Goal: Information Seeking & Learning: Learn about a topic

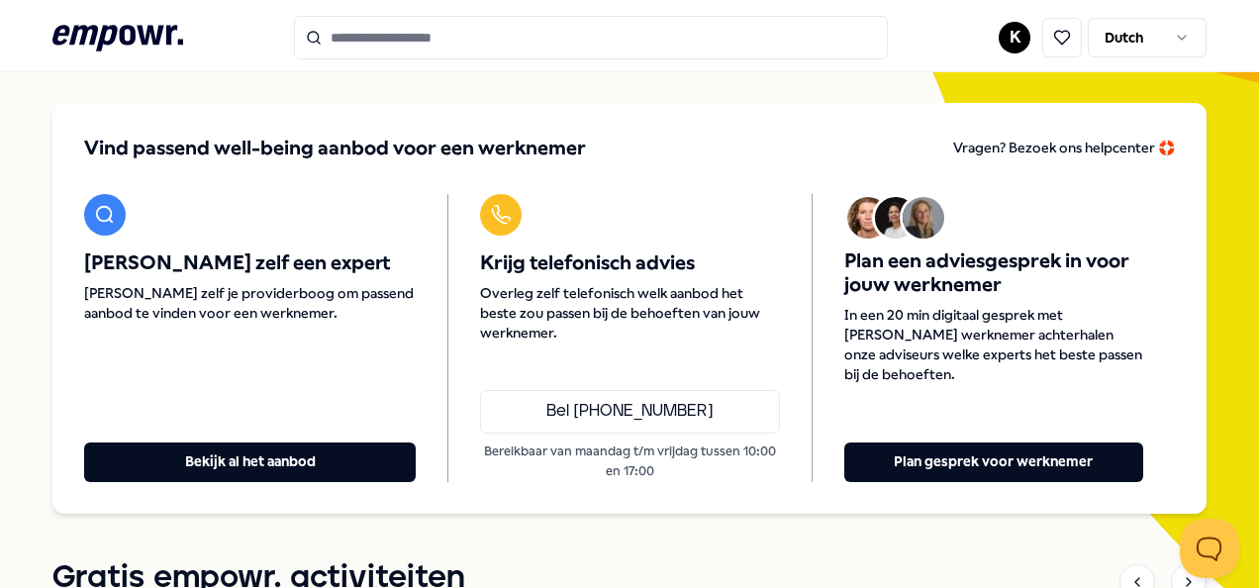
scroll to position [166, 0]
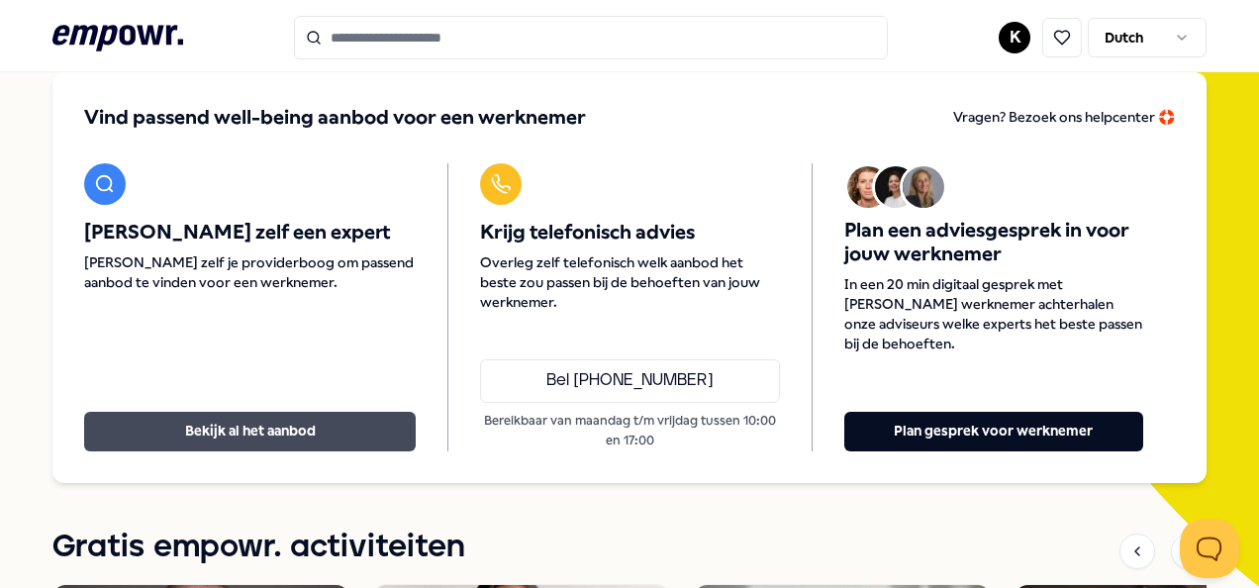
click at [226, 422] on button "Bekijk al het aanbod" at bounding box center [250, 432] width 332 height 40
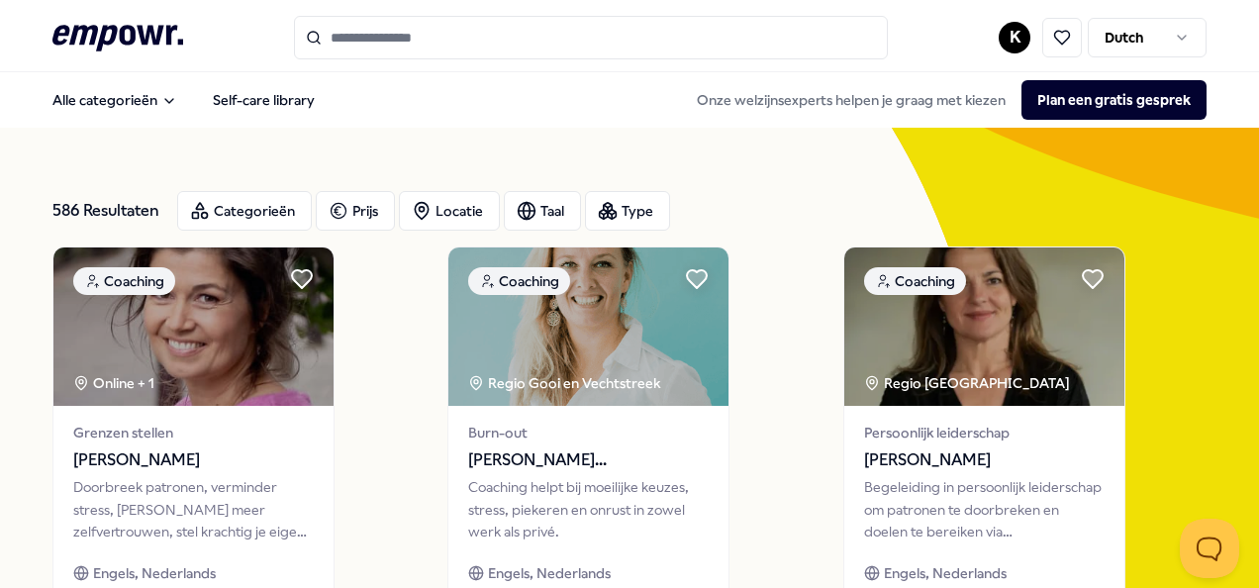
click at [381, 42] on input "Search for products, categories or subcategories" at bounding box center [591, 38] width 594 height 44
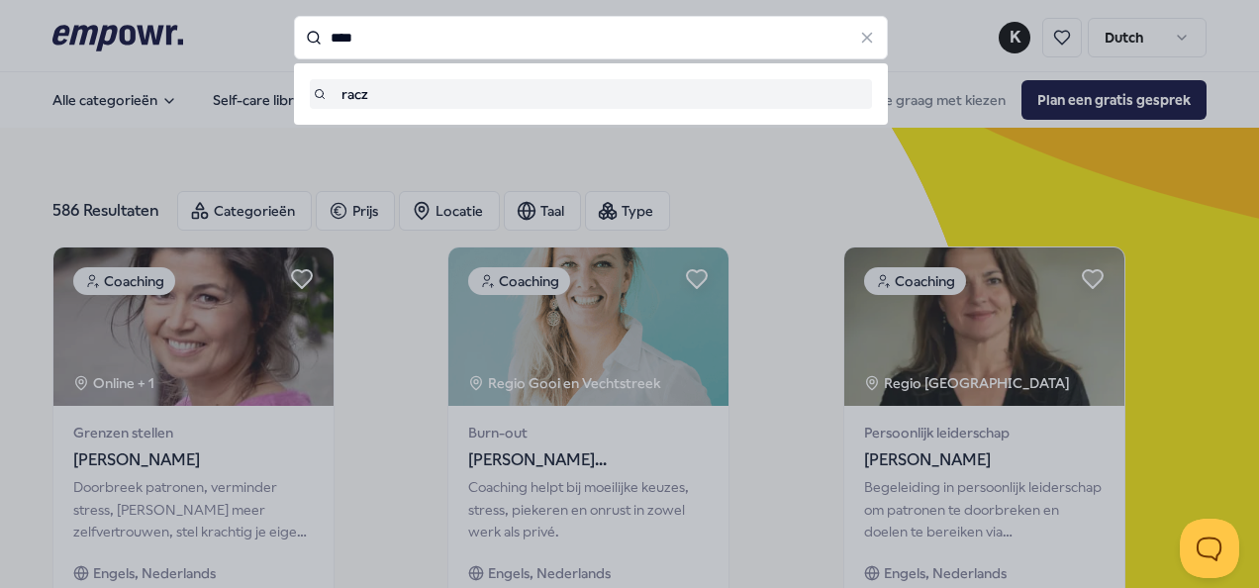
type input "****"
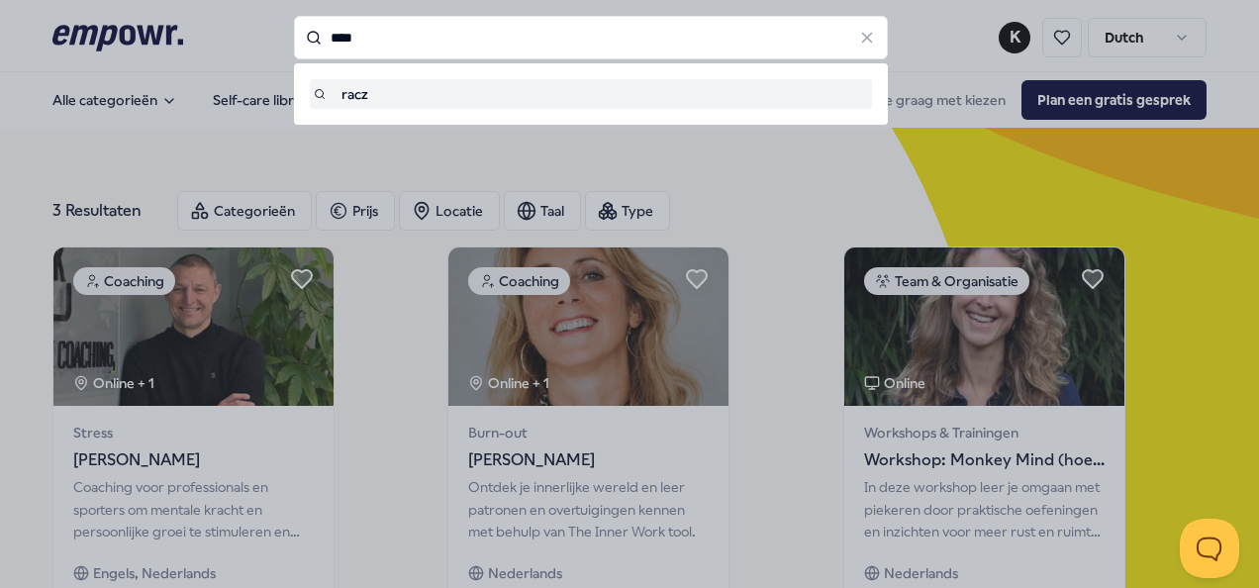
click at [409, 30] on input "****" at bounding box center [591, 38] width 594 height 44
type input "*"
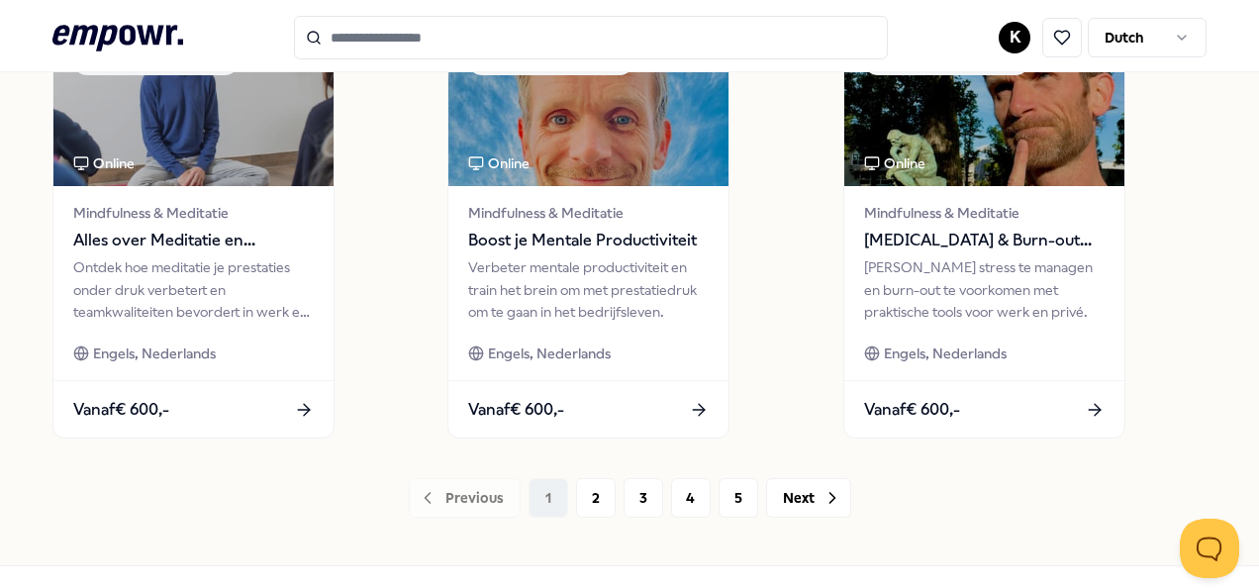
scroll to position [1558, 0]
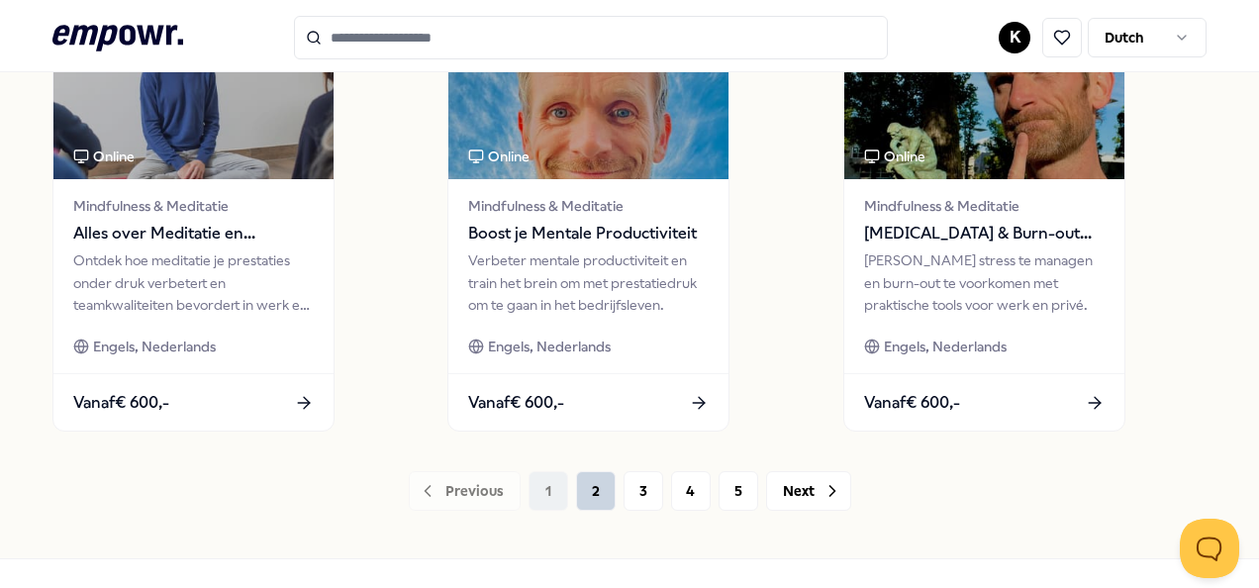
click at [576, 503] on button "2" at bounding box center [596, 491] width 40 height 40
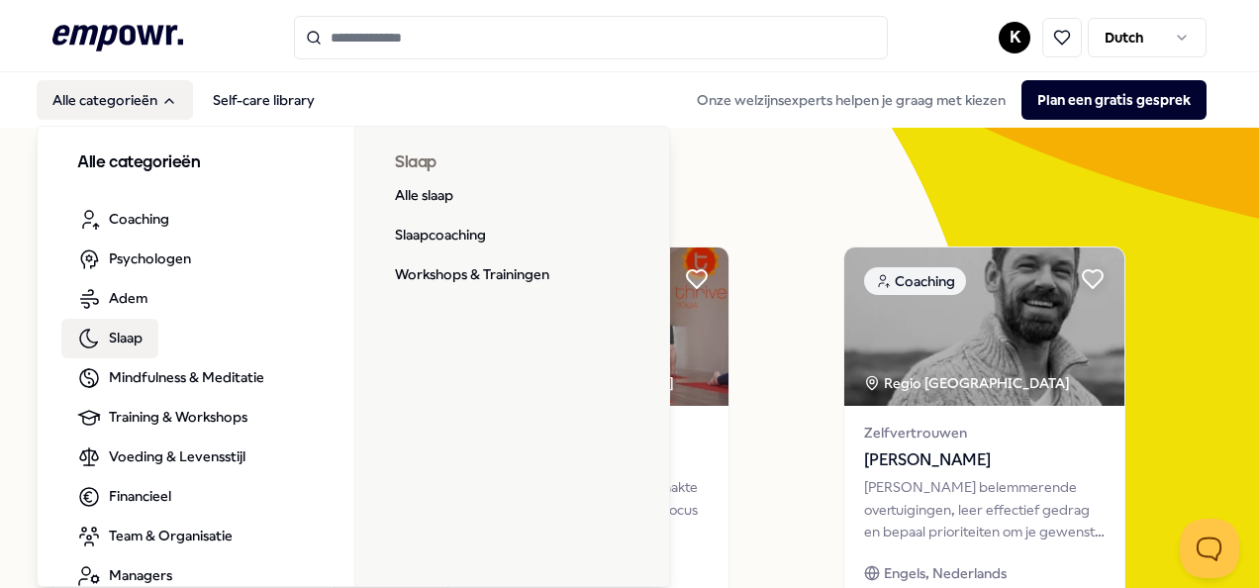
click at [139, 340] on span "Slaap" at bounding box center [126, 338] width 34 height 22
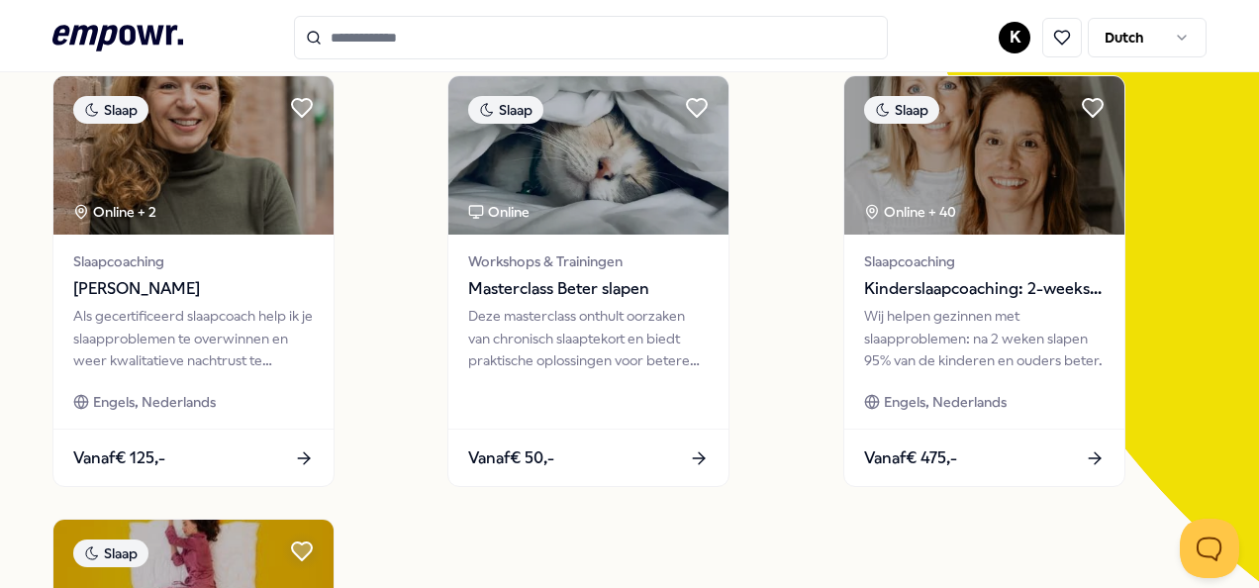
scroll to position [172, 0]
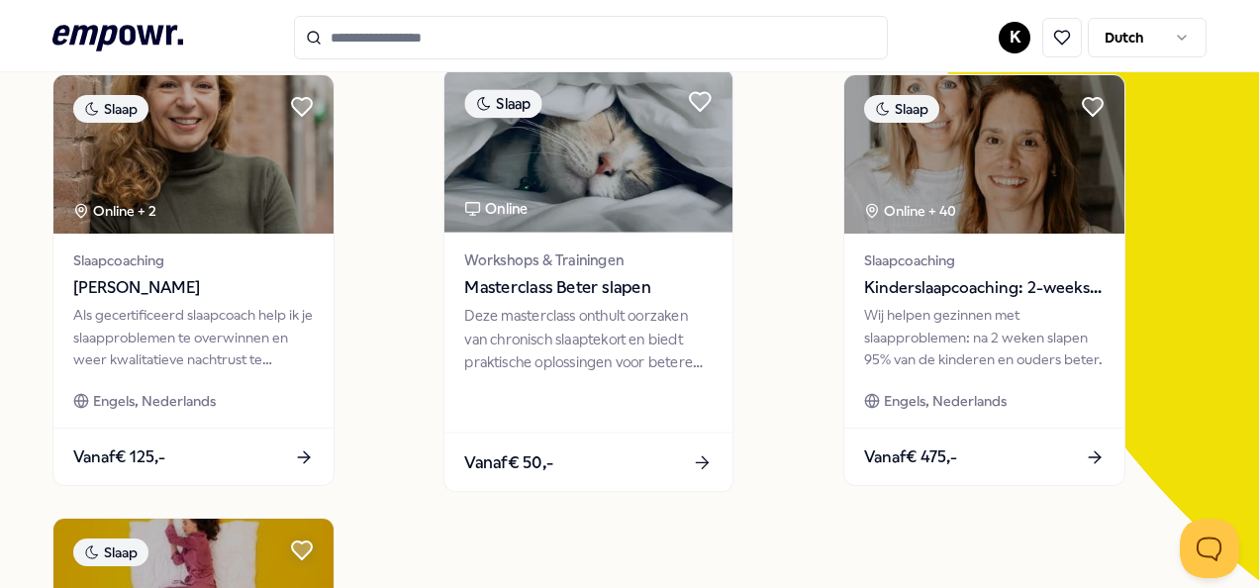
click at [548, 321] on div "Deze masterclass onthult oorzaken van chronisch slaaptekort en biedt praktische…" at bounding box center [589, 339] width 248 height 68
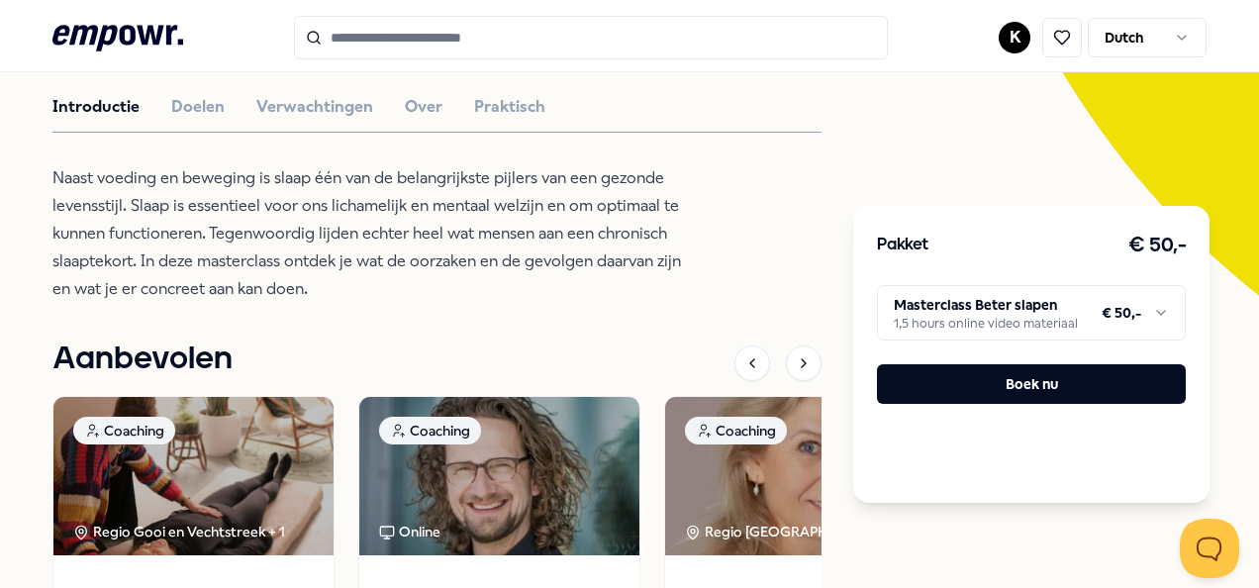
scroll to position [454, 0]
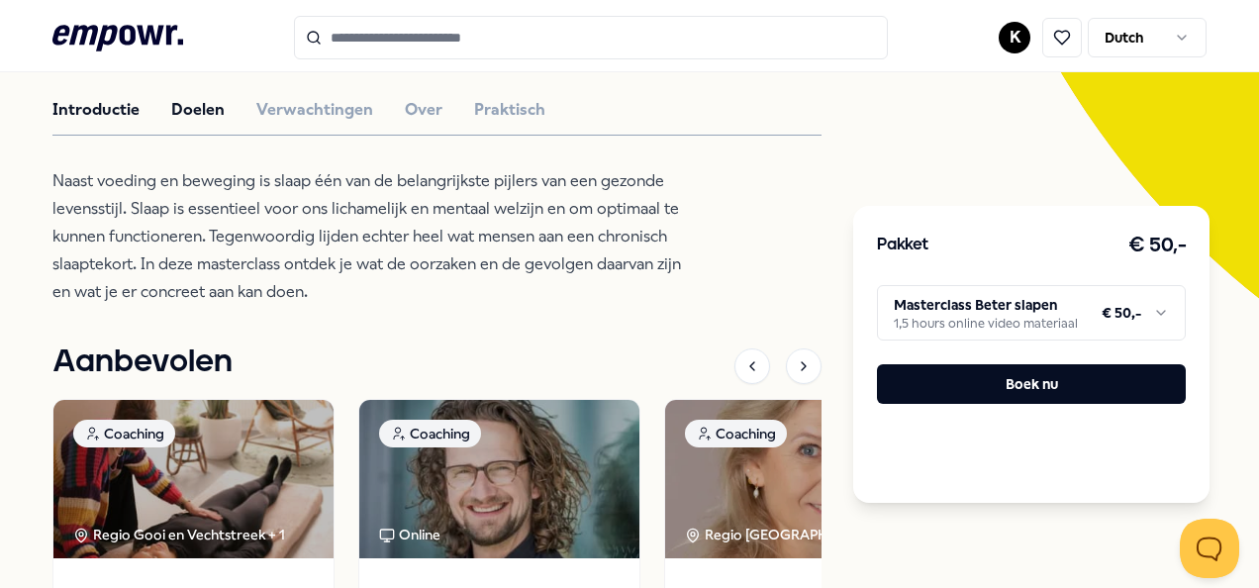
click at [210, 111] on button "Doelen" at bounding box center [197, 110] width 53 height 26
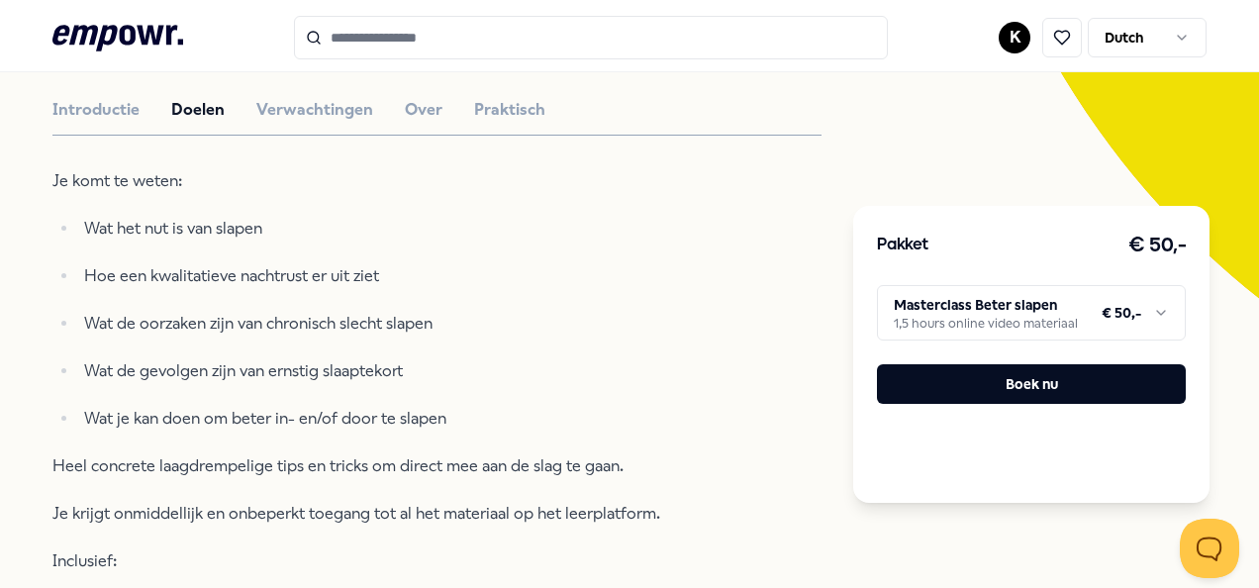
click at [287, 121] on div "Van stress naar veerkracht academy Slaap Masterclass Beter slapen Deze mastercl…" at bounding box center [436, 531] width 769 height 1520
click at [299, 105] on button "Verwachtingen" at bounding box center [314, 110] width 117 height 26
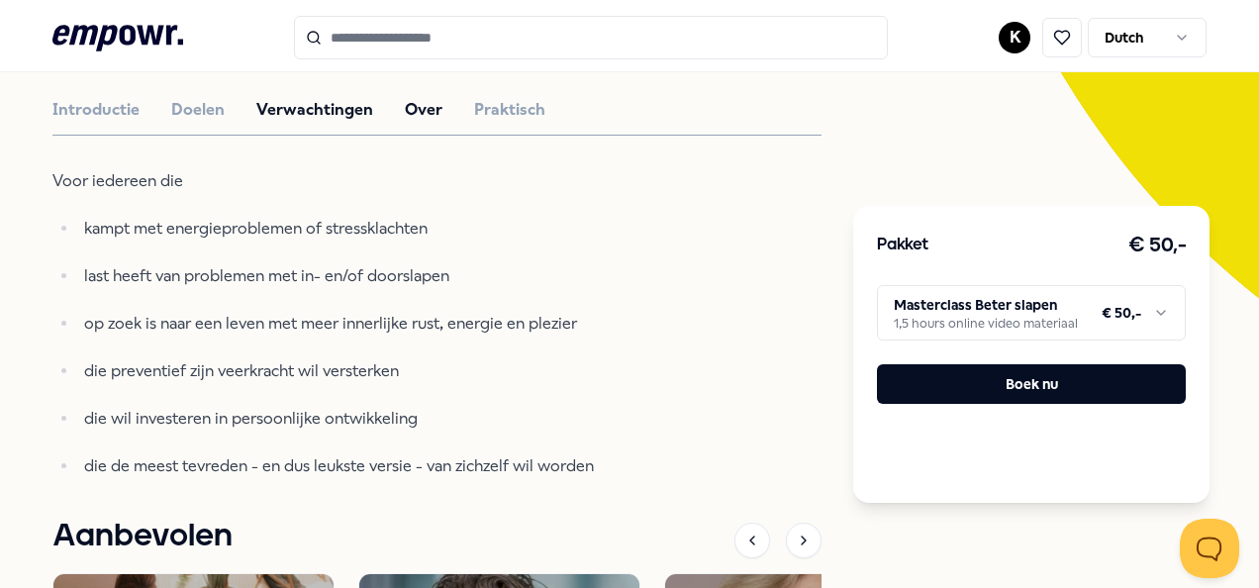
click at [431, 99] on button "Over" at bounding box center [424, 110] width 38 height 26
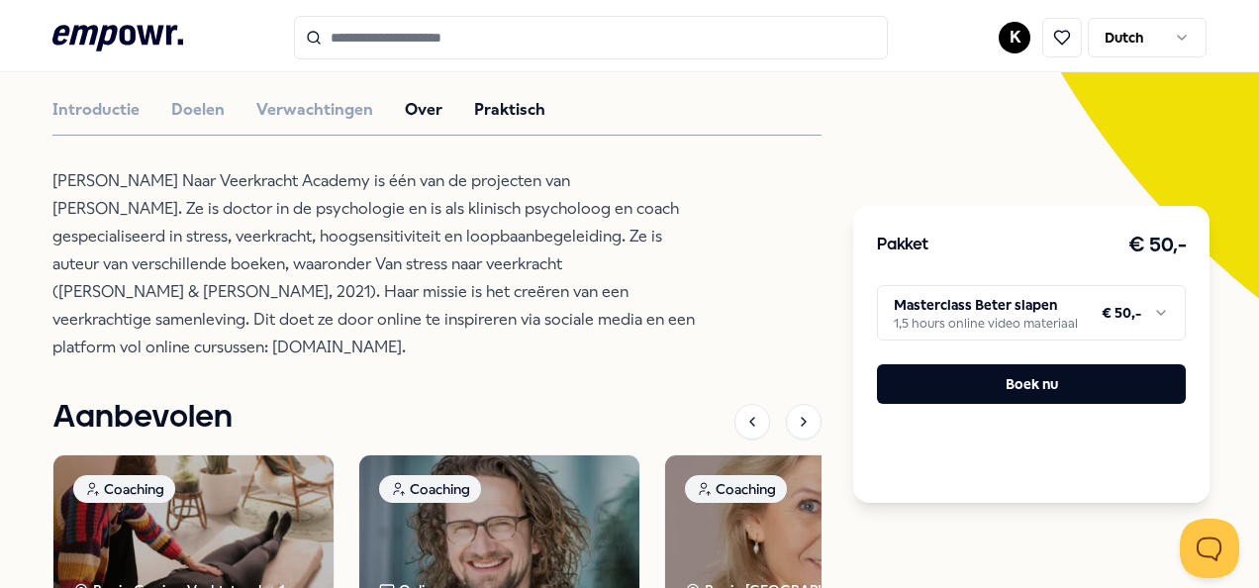
click at [509, 101] on button "Praktisch" at bounding box center [509, 110] width 71 height 26
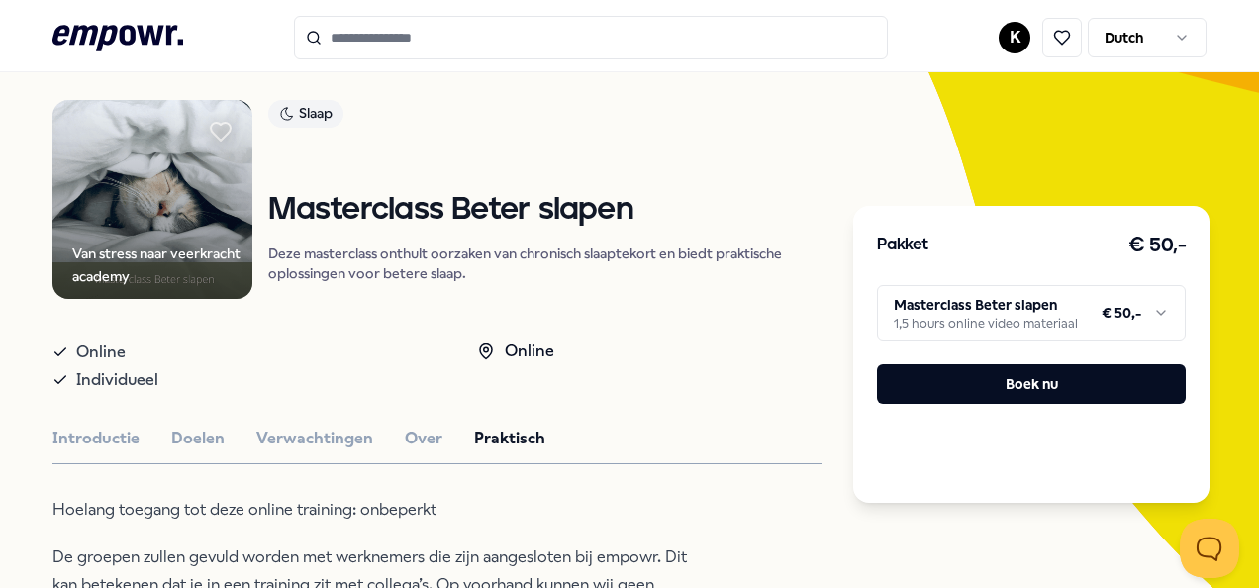
scroll to position [0, 0]
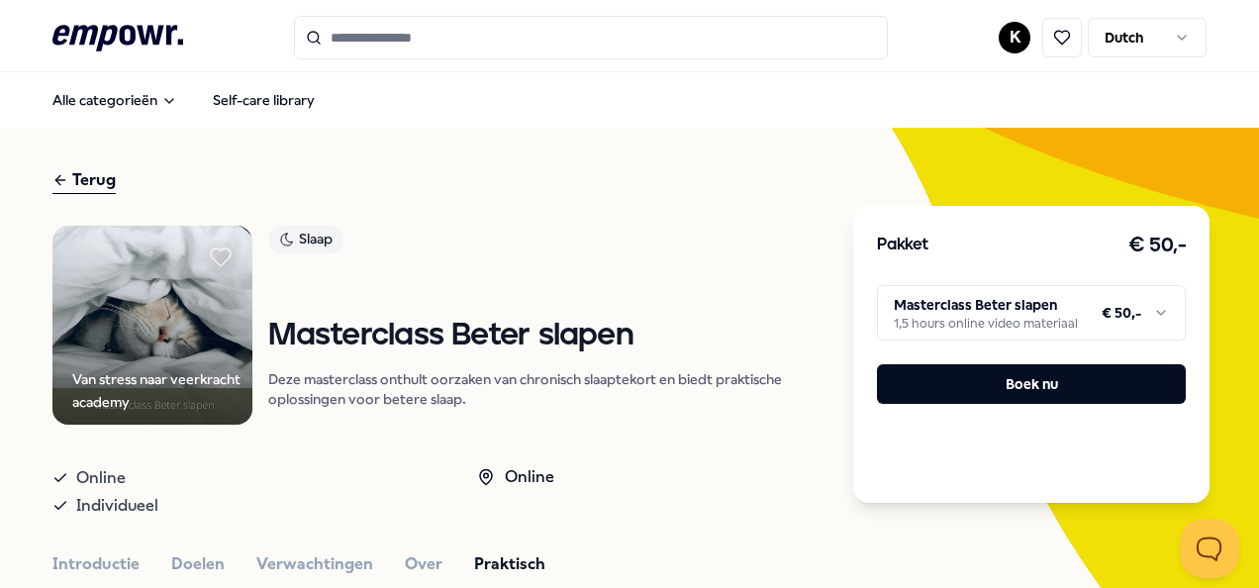
click at [86, 178] on div "Terug" at bounding box center [83, 180] width 63 height 27
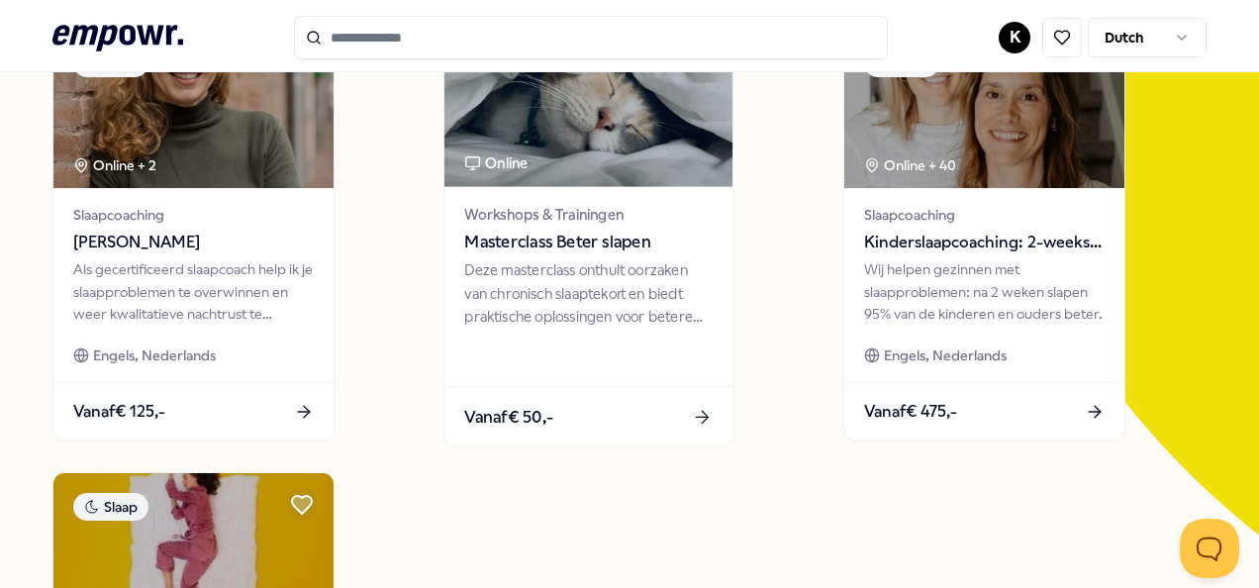
scroll to position [217, 0]
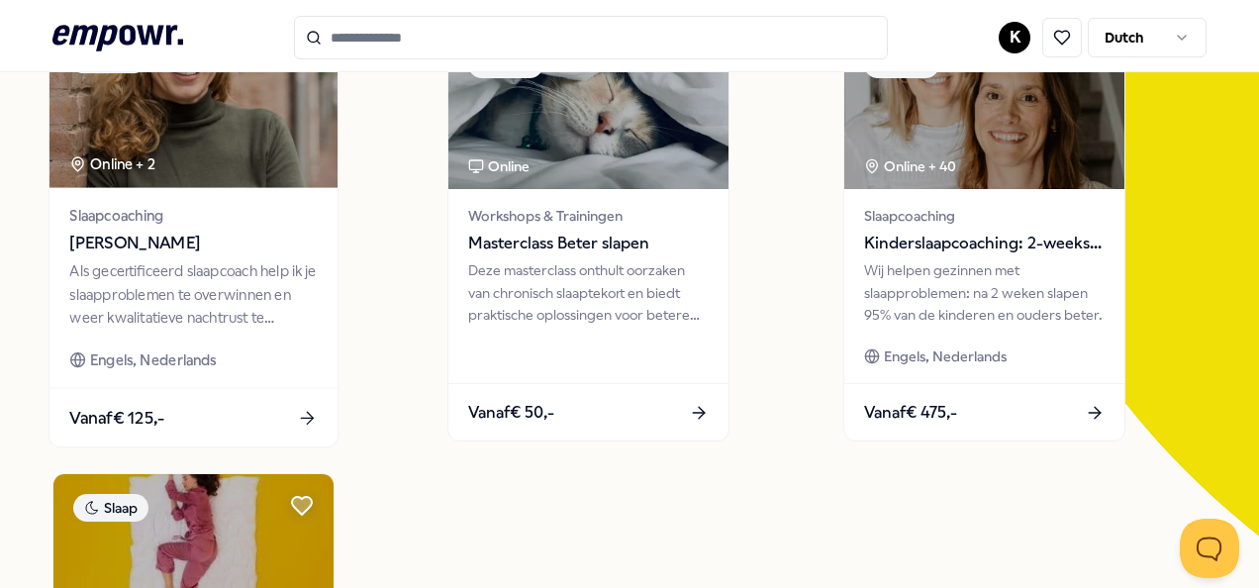
click at [192, 144] on img at bounding box center [194, 106] width 288 height 163
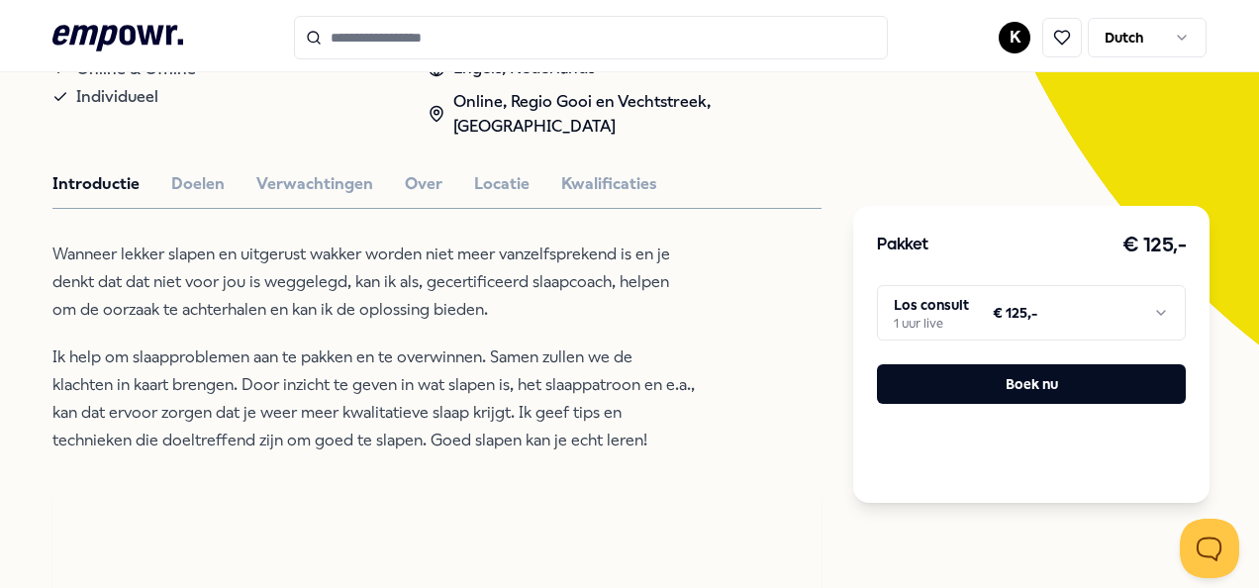
scroll to position [407, 0]
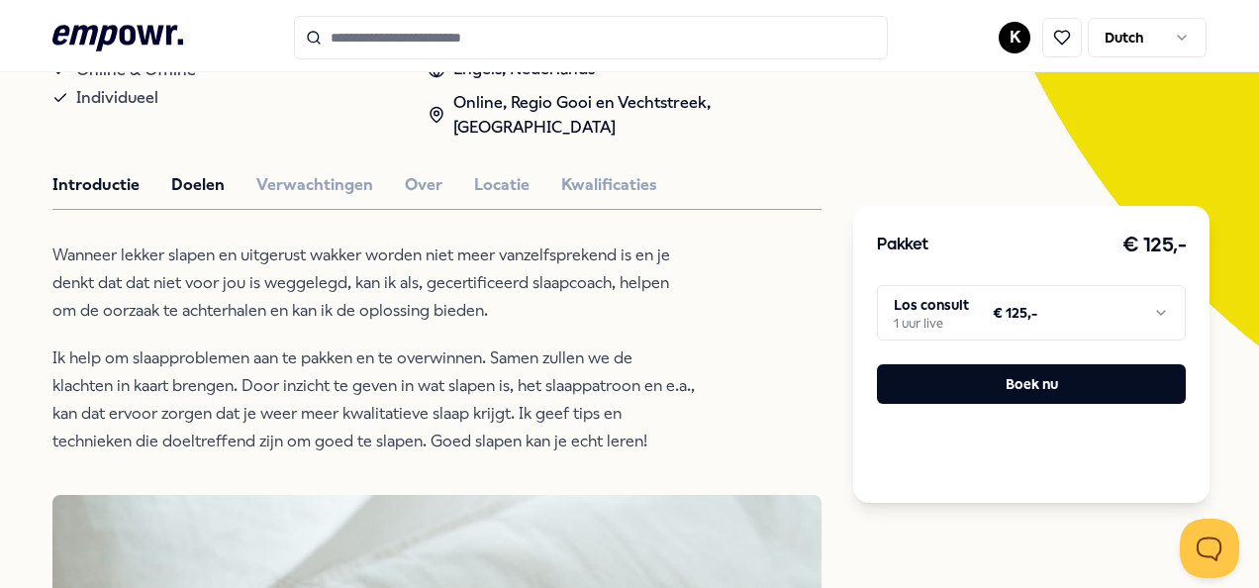
click at [215, 173] on button "Doelen" at bounding box center [197, 185] width 53 height 26
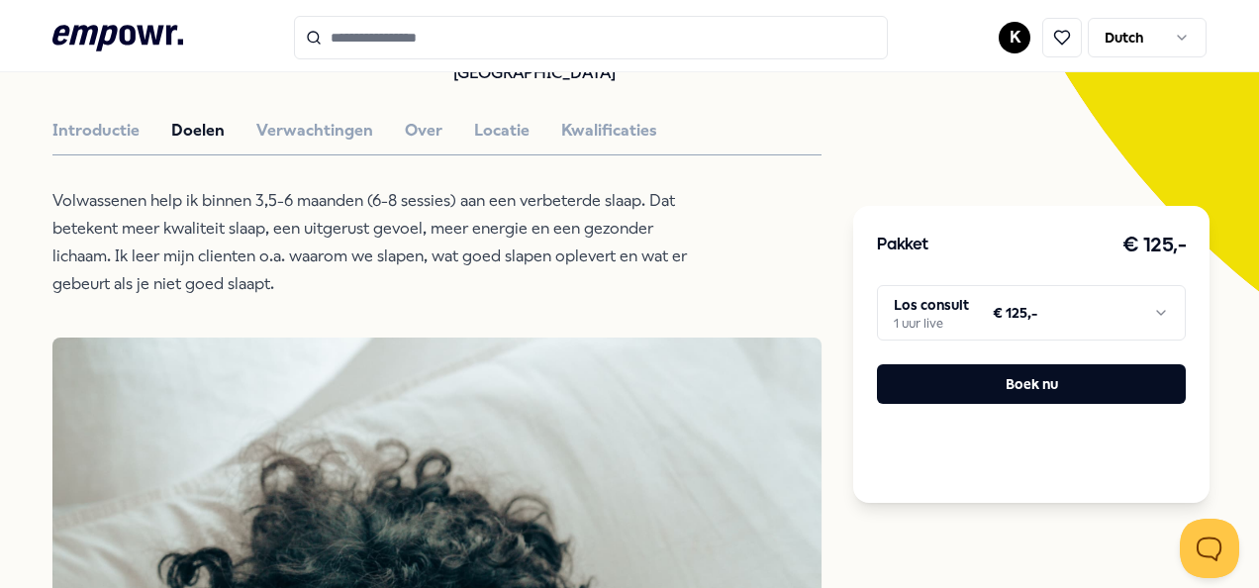
scroll to position [435, 0]
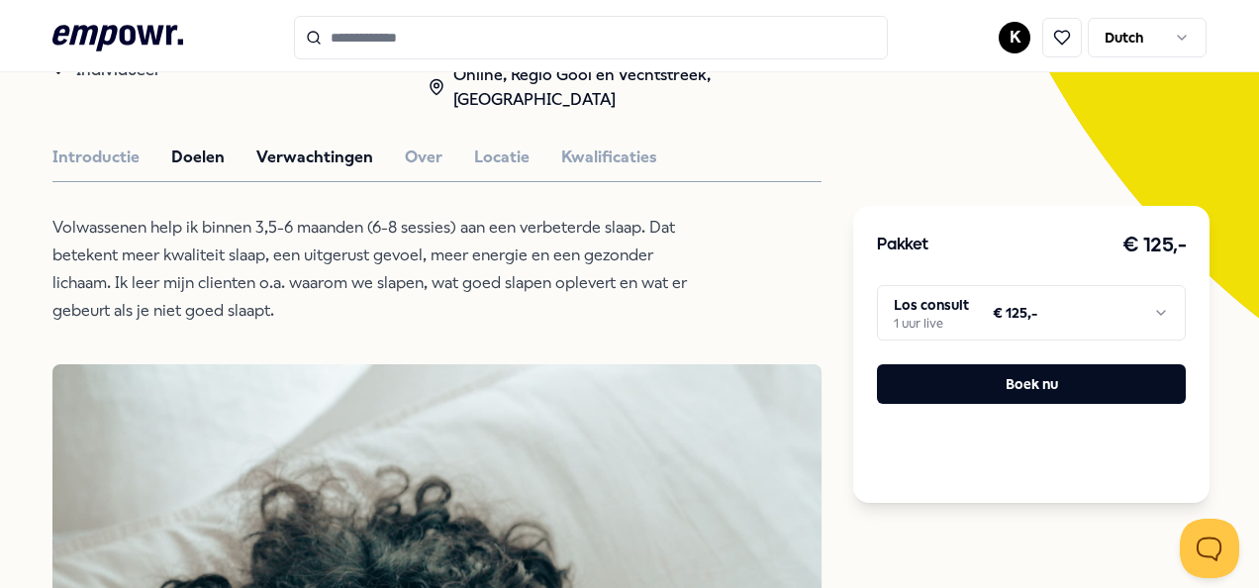
click at [294, 150] on button "Verwachtingen" at bounding box center [314, 158] width 117 height 26
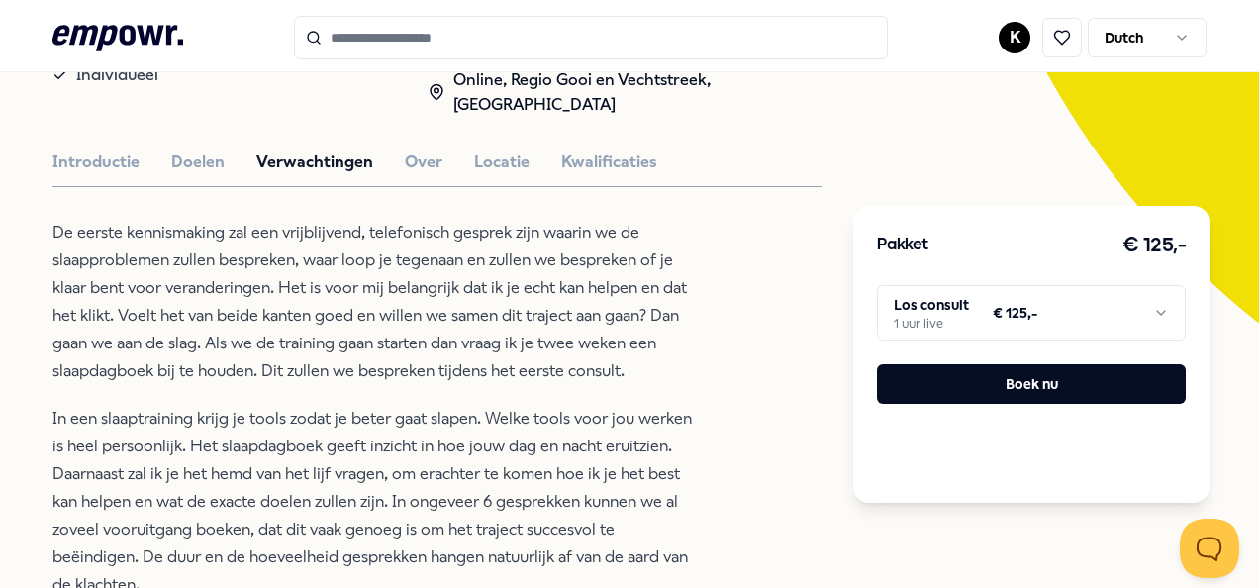
scroll to position [383, 0]
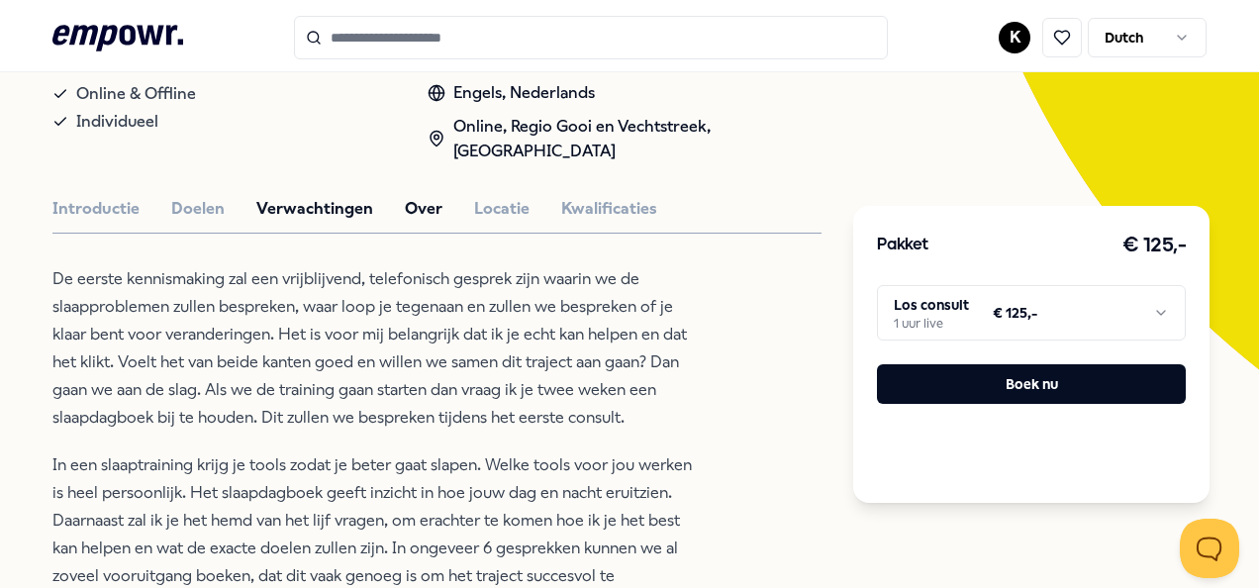
click at [412, 196] on button "Over" at bounding box center [424, 209] width 38 height 26
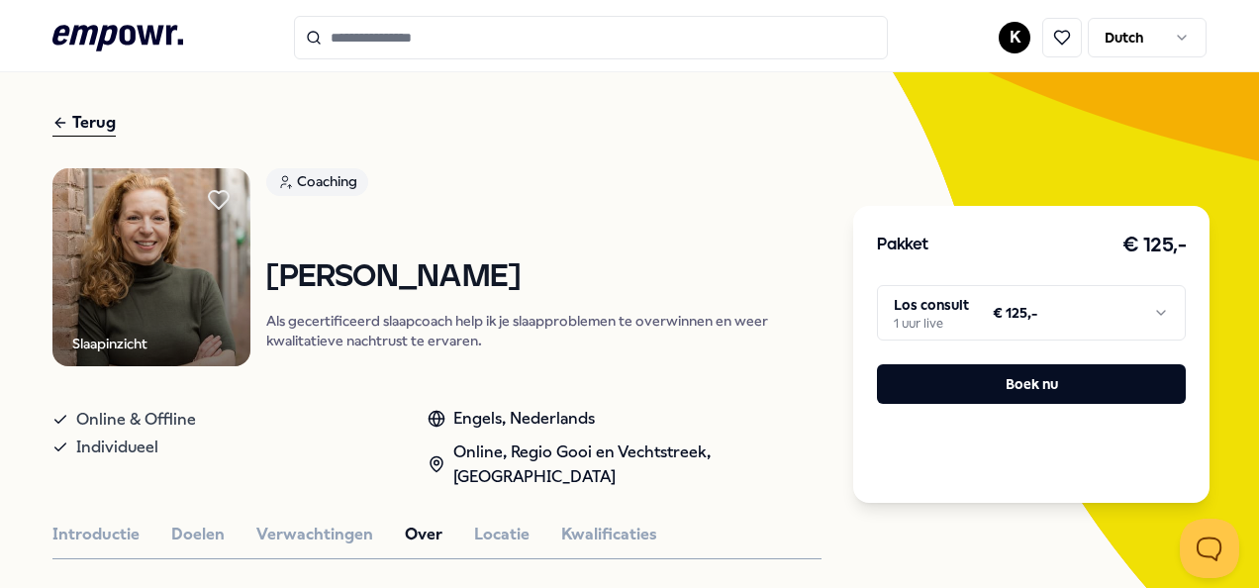
scroll to position [0, 0]
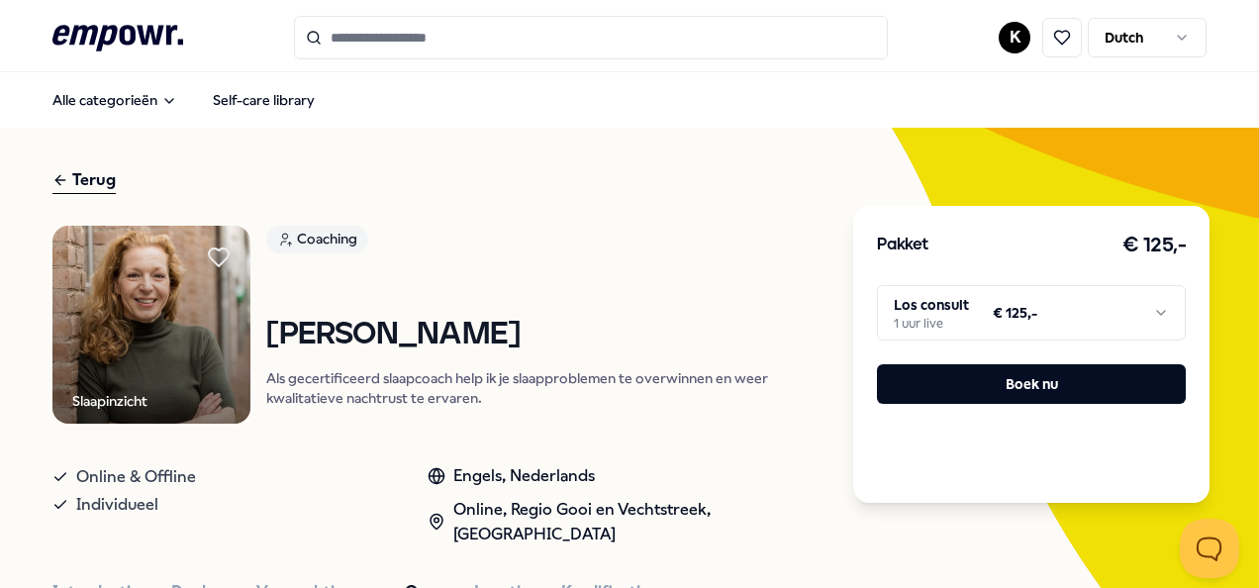
click at [82, 186] on div "Terug" at bounding box center [83, 180] width 63 height 27
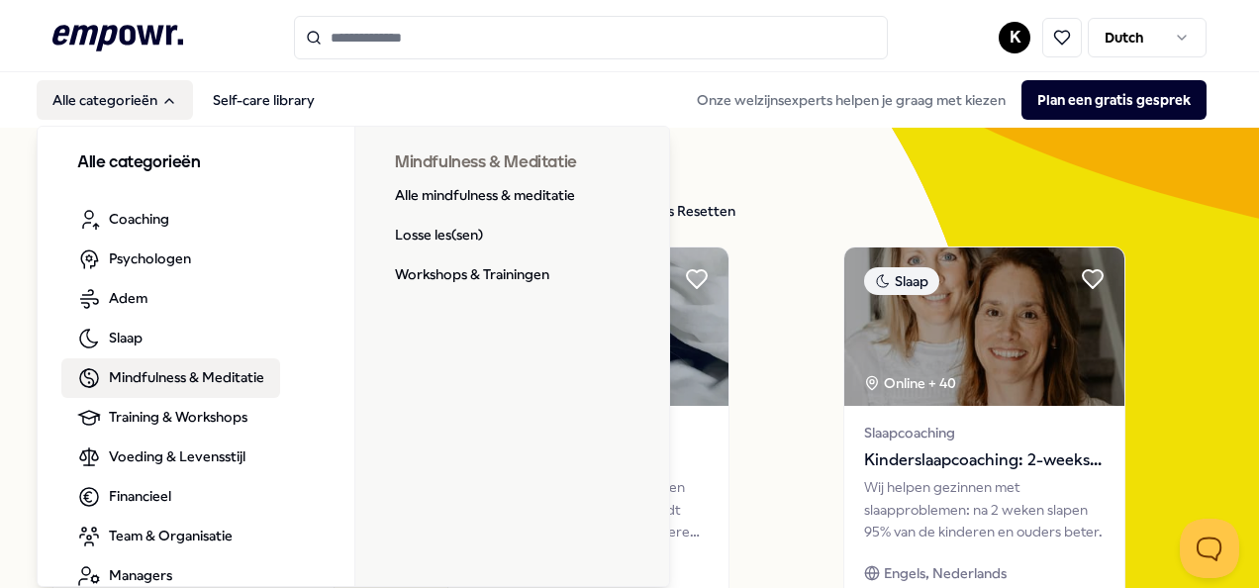
scroll to position [31, 0]
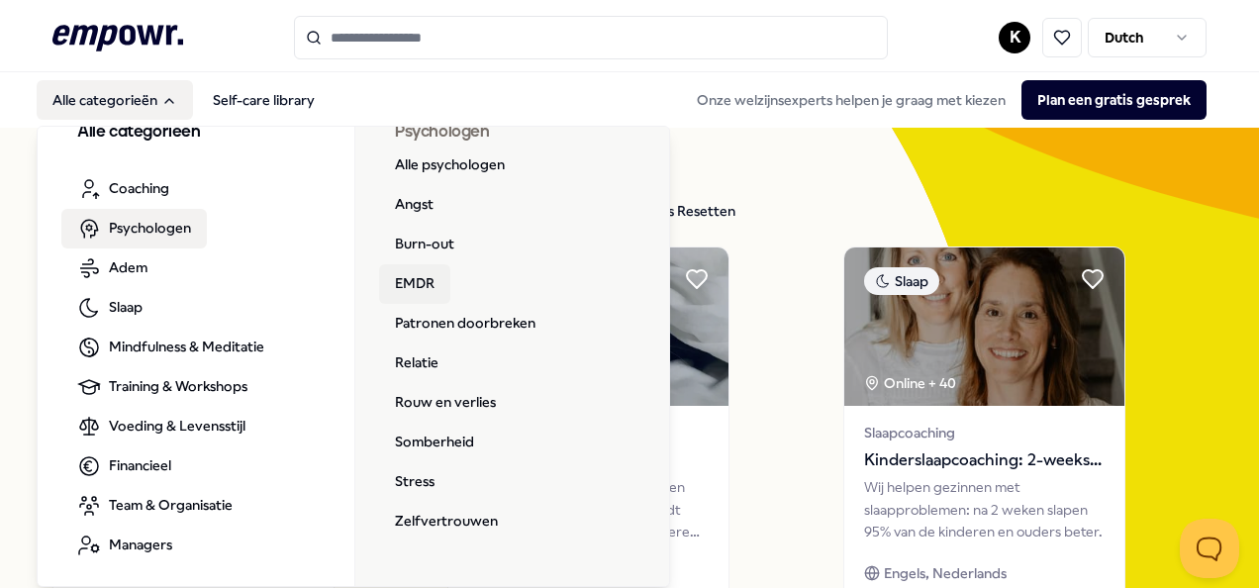
click at [424, 287] on link "EMDR" at bounding box center [414, 284] width 71 height 40
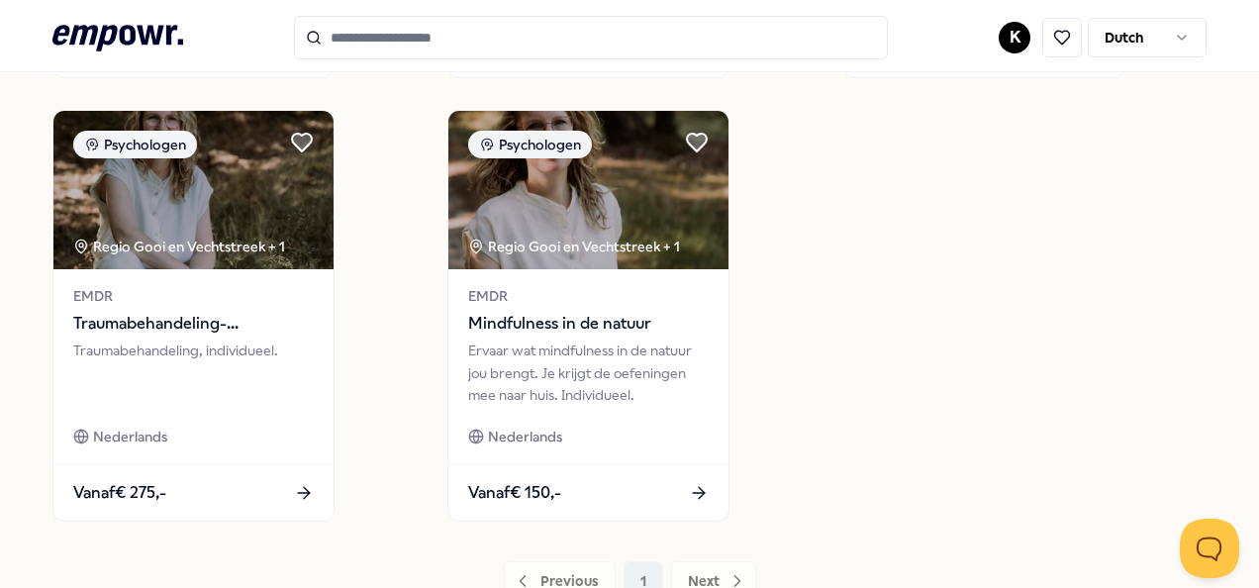
scroll to position [1469, 0]
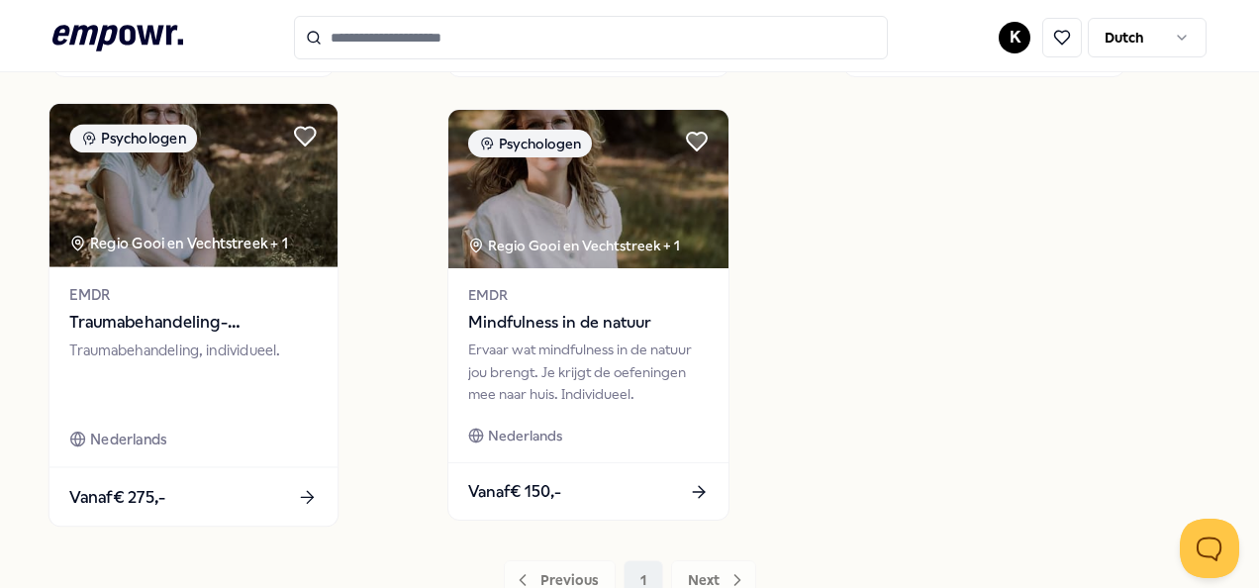
click at [200, 315] on span "Traumabehandeling- Buitenbehandeling -Werkgerelateerd trauma" at bounding box center [193, 323] width 248 height 26
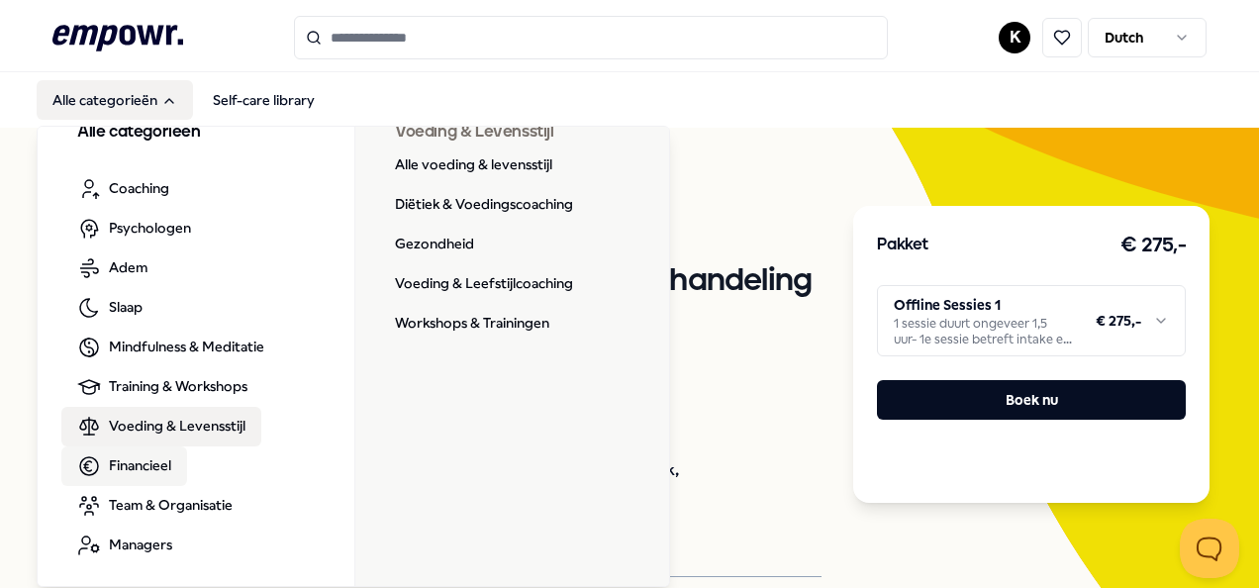
scroll to position [31, 0]
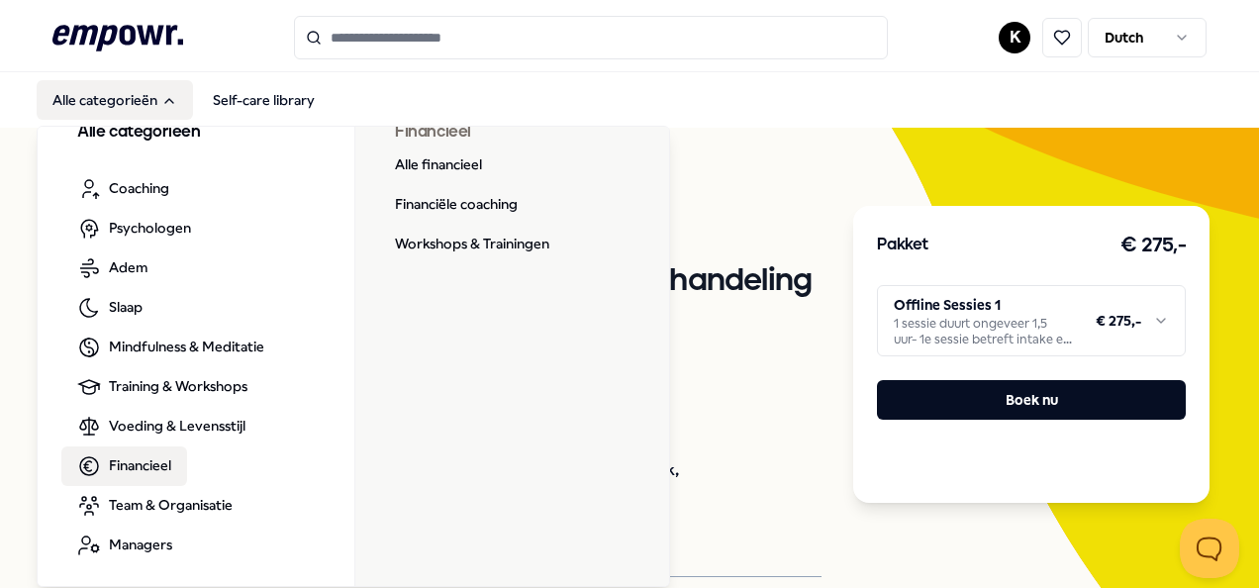
click at [139, 462] on span "Financieel" at bounding box center [140, 465] width 62 height 22
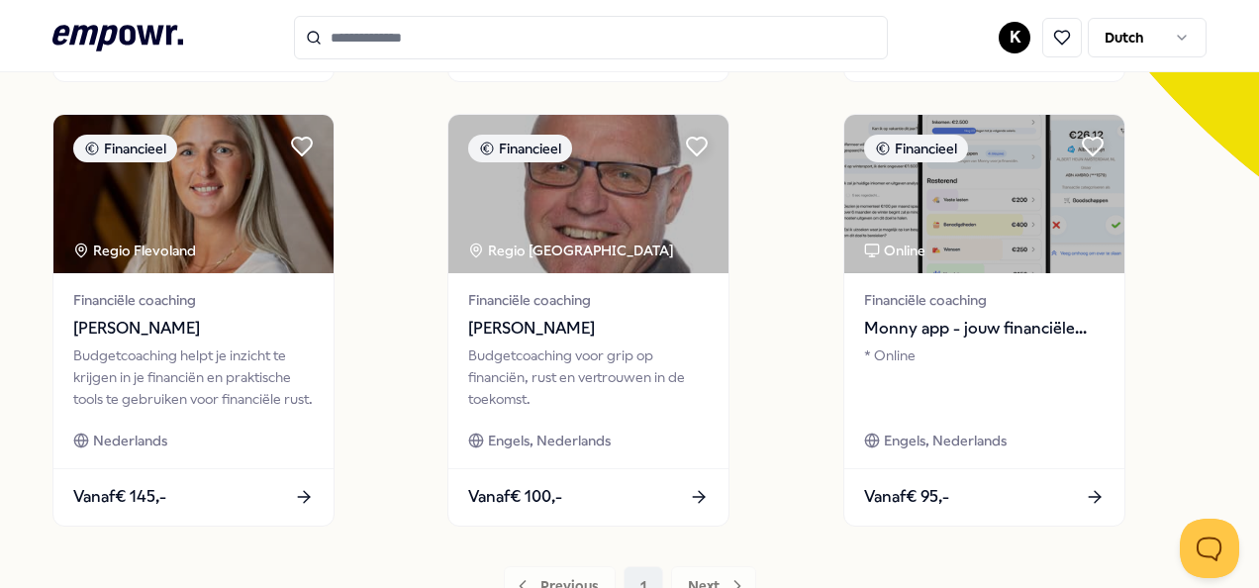
scroll to position [581, 0]
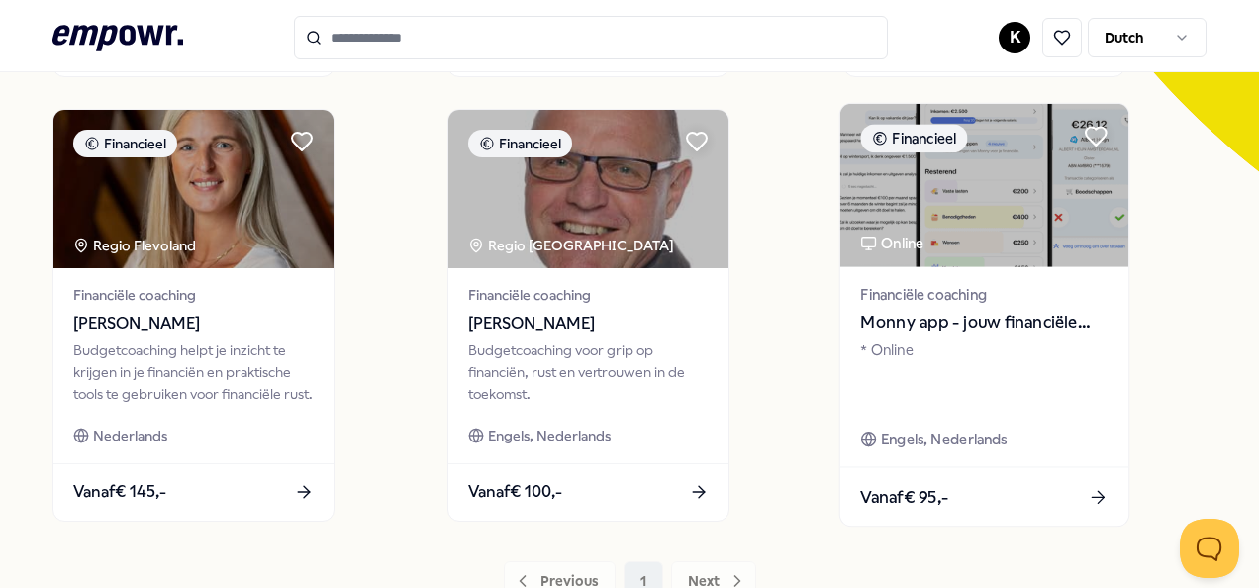
click at [1018, 214] on img at bounding box center [984, 185] width 288 height 163
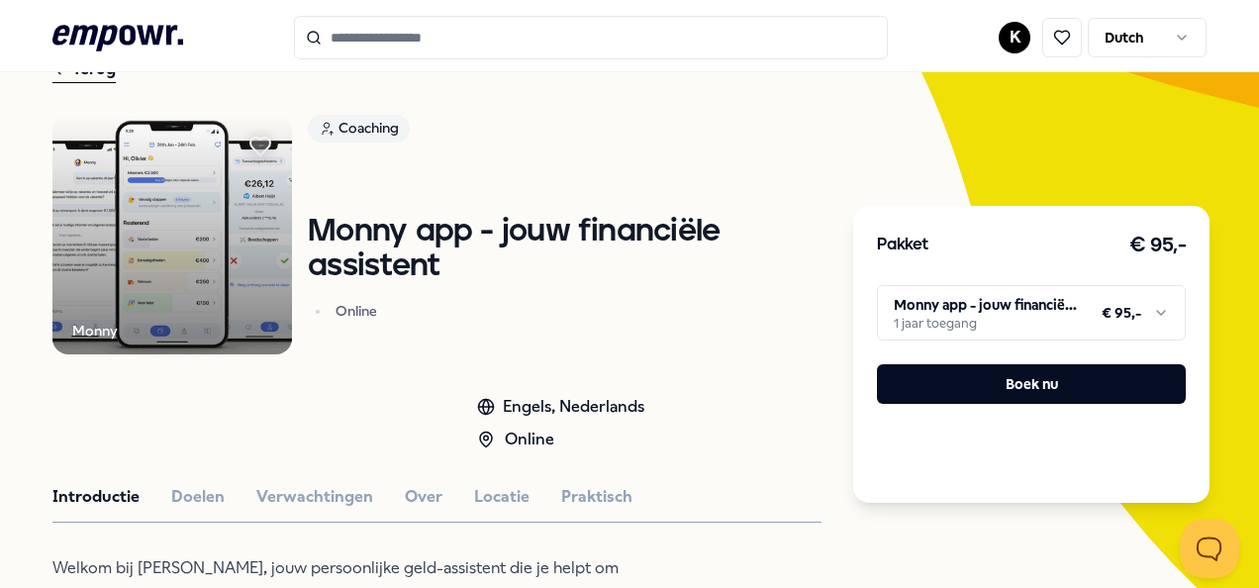
scroll to position [38, 0]
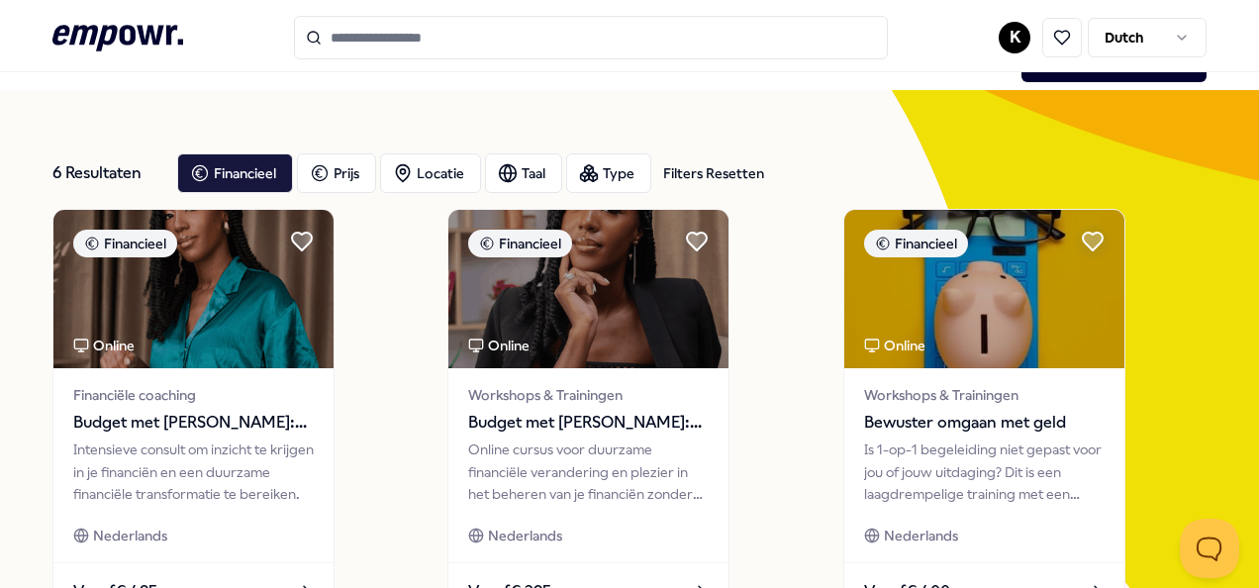
click at [425, 34] on input "Search for products, categories or subcategories" at bounding box center [591, 38] width 594 height 44
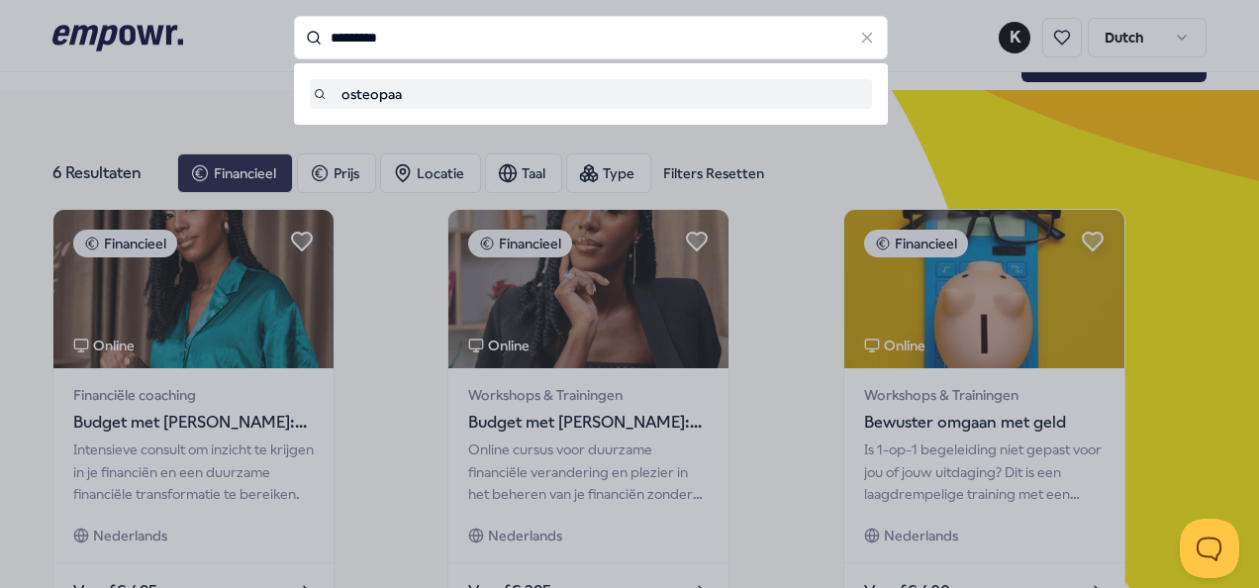
type input "*********"
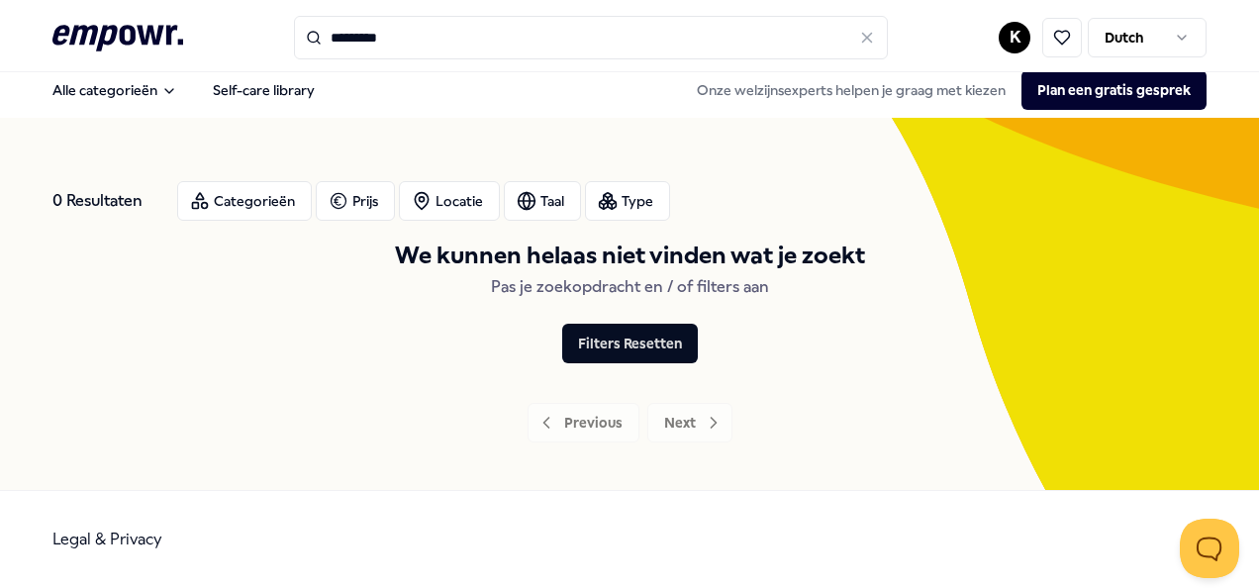
scroll to position [9, 0]
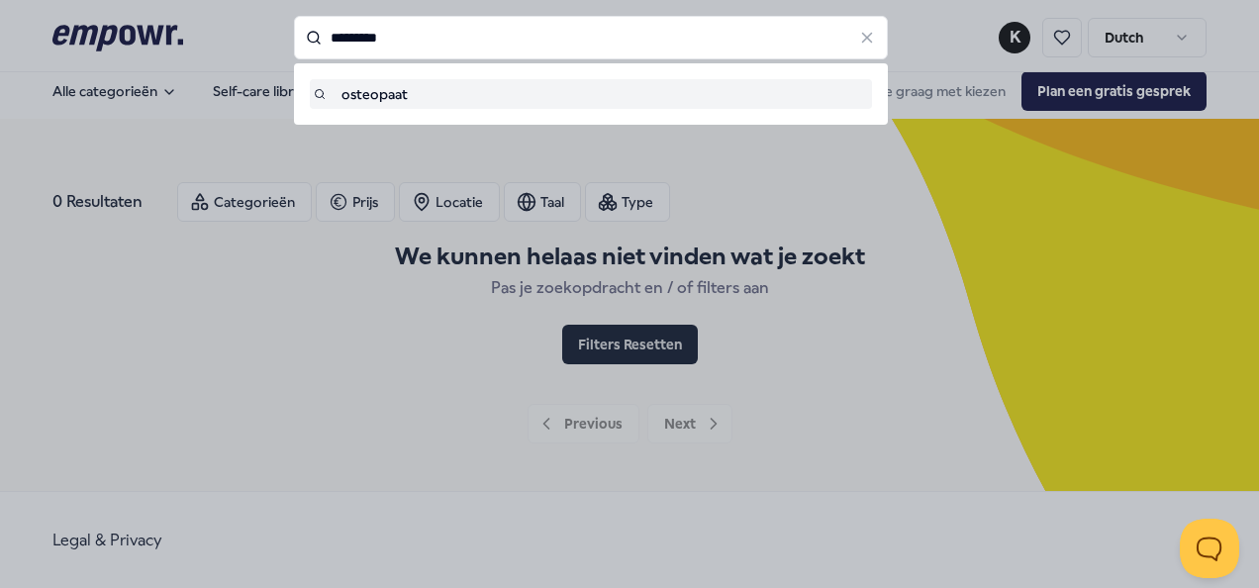
click at [428, 40] on input "*********" at bounding box center [591, 38] width 594 height 44
type input "*"
type input "*********"
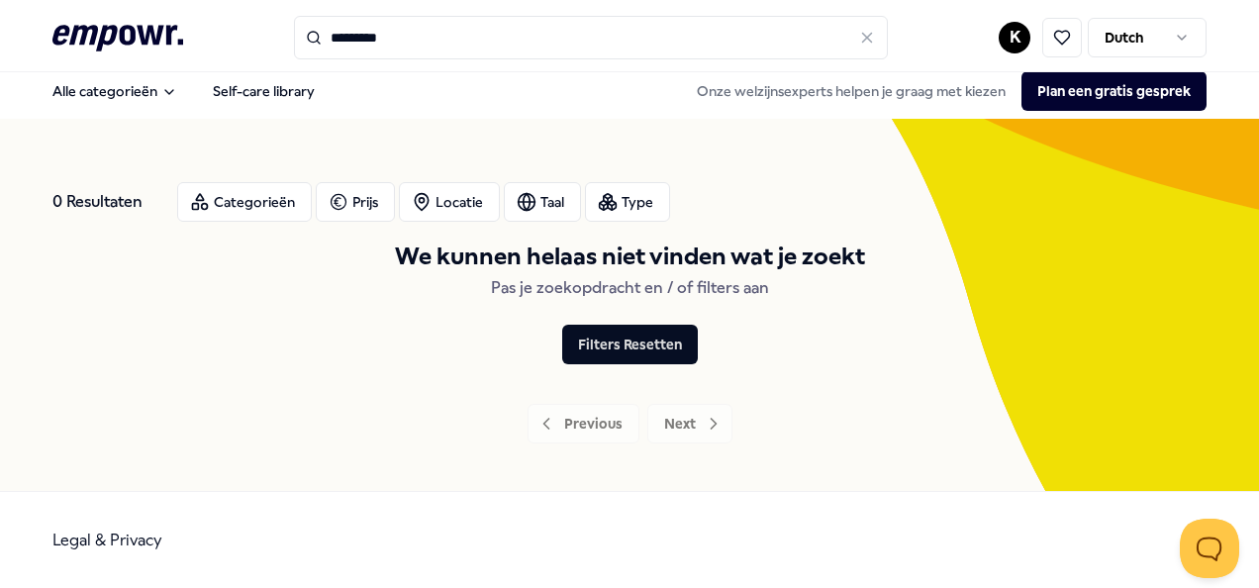
click at [428, 40] on input "*********" at bounding box center [591, 38] width 594 height 44
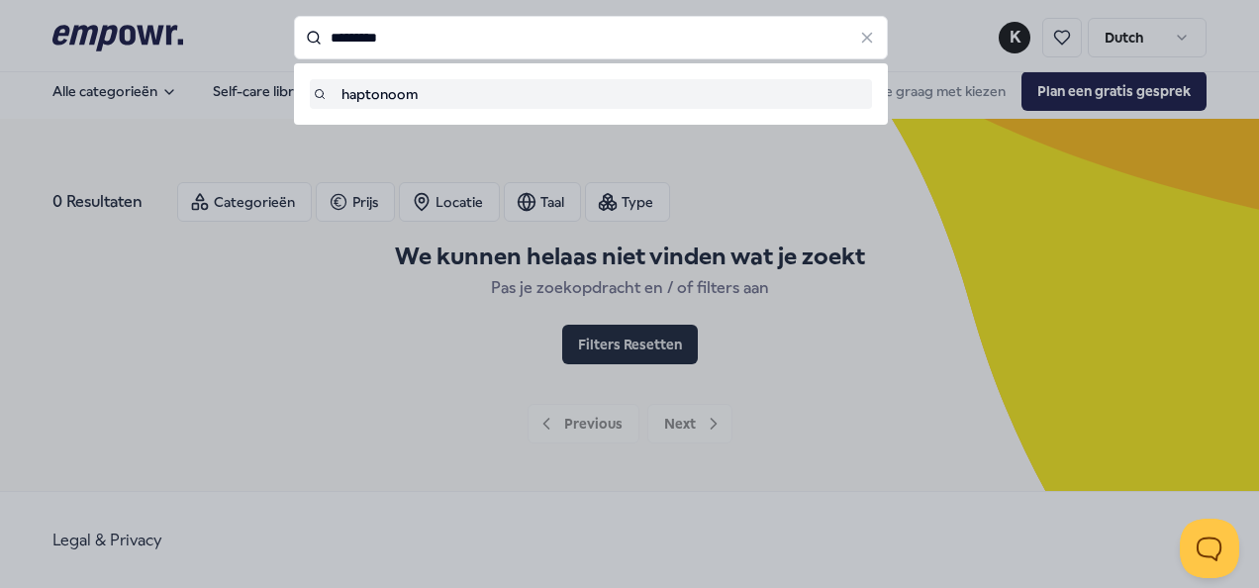
click at [428, 40] on input "*********" at bounding box center [591, 38] width 594 height 44
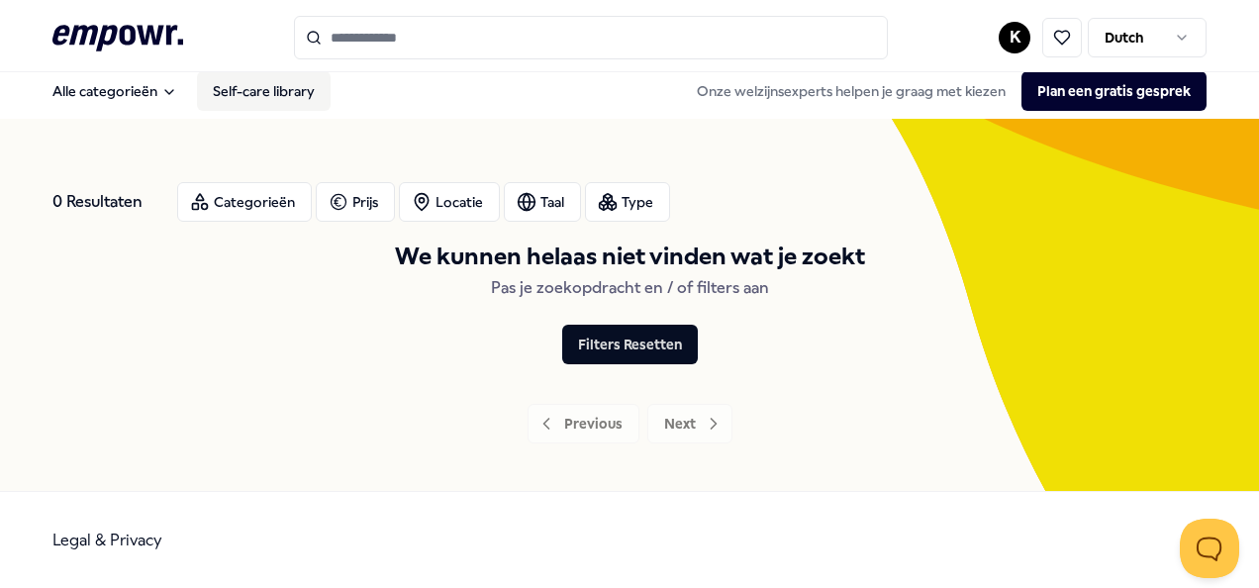
click at [242, 86] on link "Self-care library" at bounding box center [264, 91] width 134 height 40
